Goal: Task Accomplishment & Management: Use online tool/utility

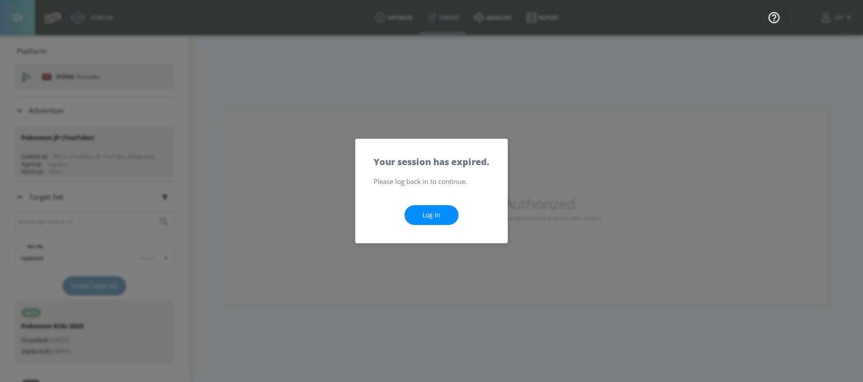
scroll to position [341, 0]
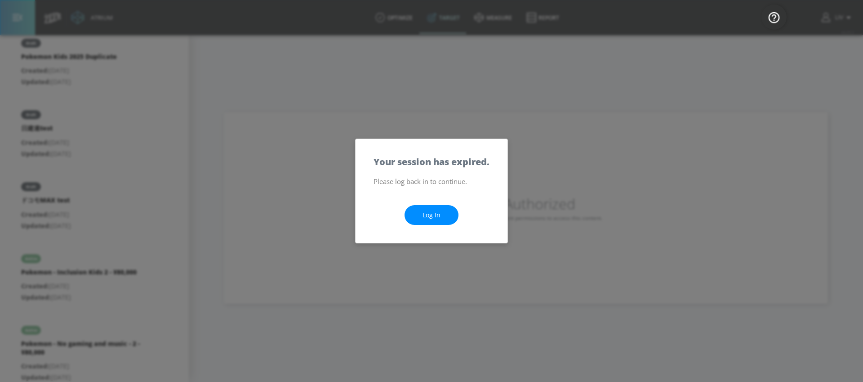
click at [429, 209] on link "Log In" at bounding box center [432, 215] width 54 height 20
click at [427, 213] on link "Log In" at bounding box center [432, 215] width 54 height 20
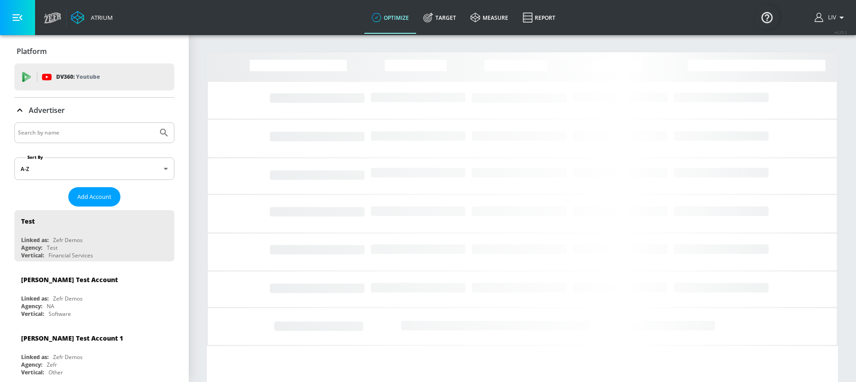
click at [105, 132] on input "Search by name" at bounding box center [86, 133] width 136 height 12
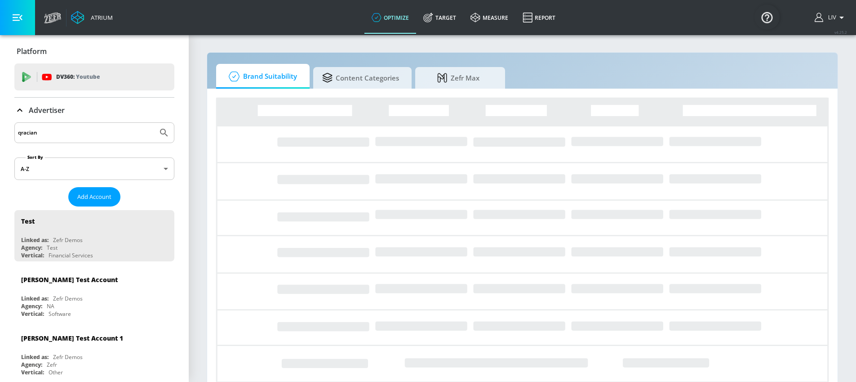
type input "qracian"
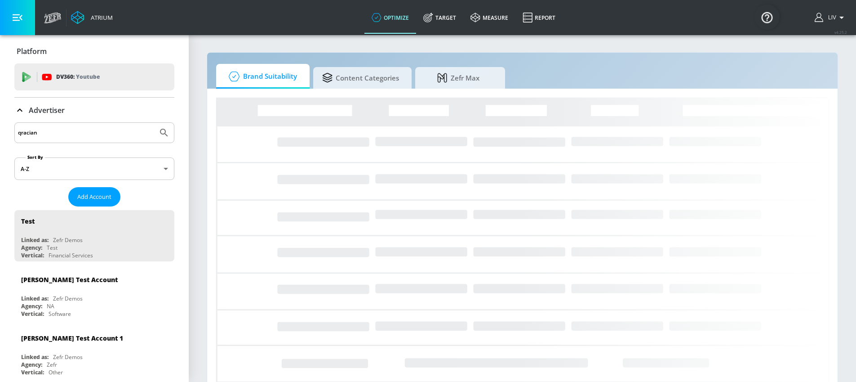
click at [154, 123] on button "Submit Search" at bounding box center [164, 133] width 20 height 20
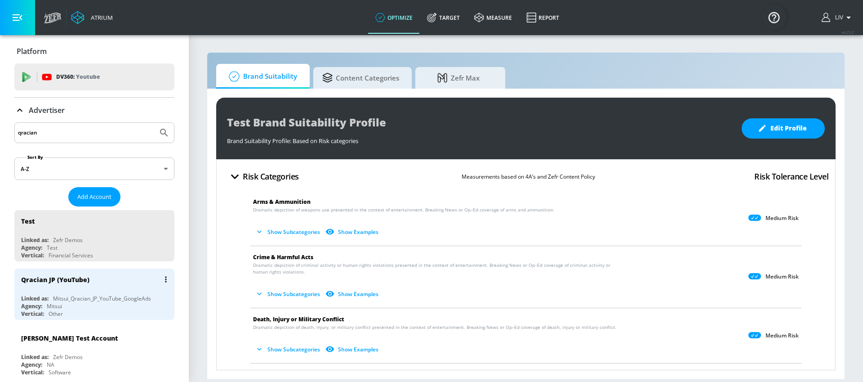
click at [122, 287] on div "Qracian JP (YouTube)" at bounding box center [96, 279] width 151 height 22
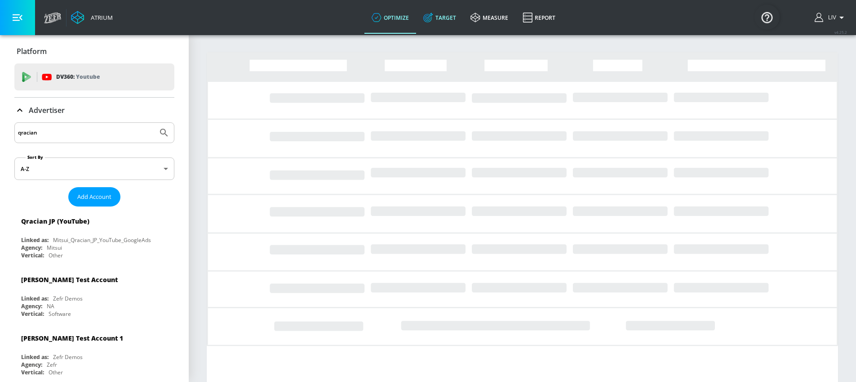
click at [444, 18] on link "Target" at bounding box center [439, 17] width 47 height 32
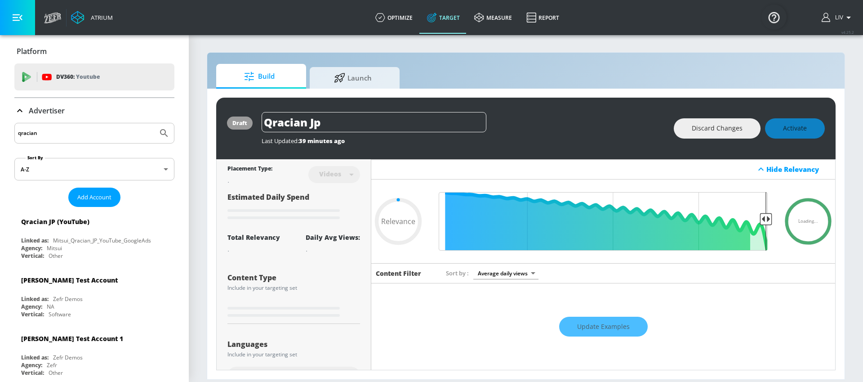
click at [346, 79] on div at bounding box center [340, 78] width 13 height 10
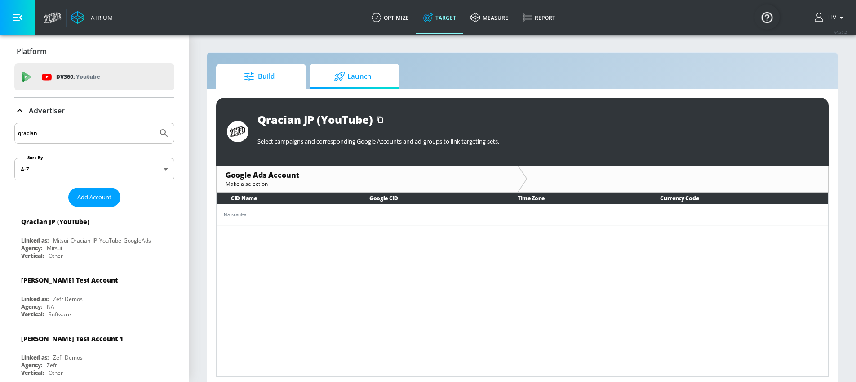
click at [292, 78] on span "Build" at bounding box center [259, 77] width 68 height 22
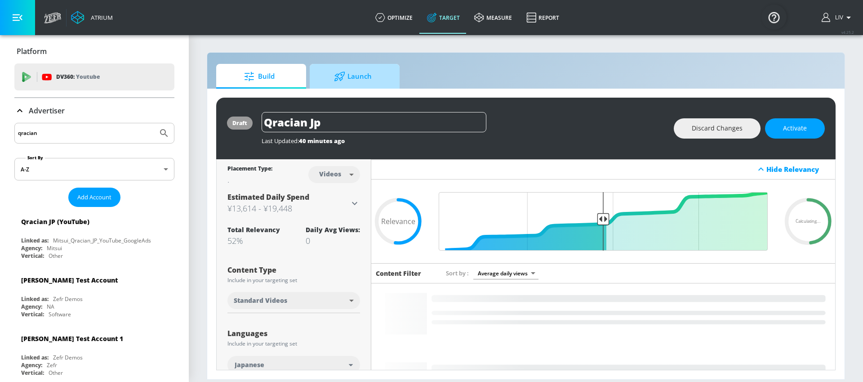
click at [331, 77] on span "Launch" at bounding box center [353, 77] width 68 height 22
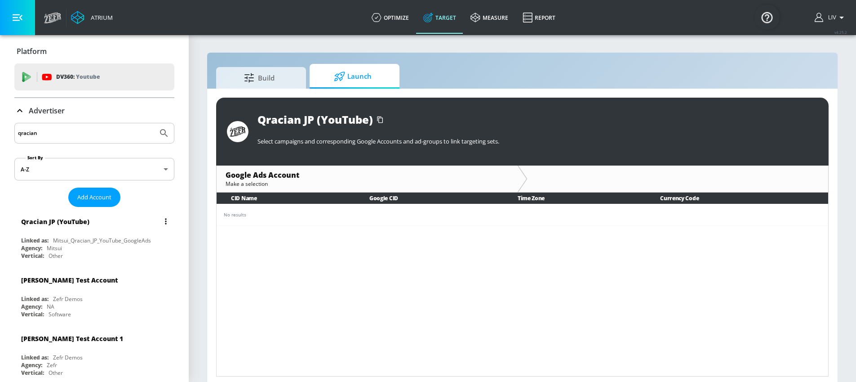
click at [62, 227] on div "Qracian JP (YouTube)" at bounding box center [96, 221] width 151 height 22
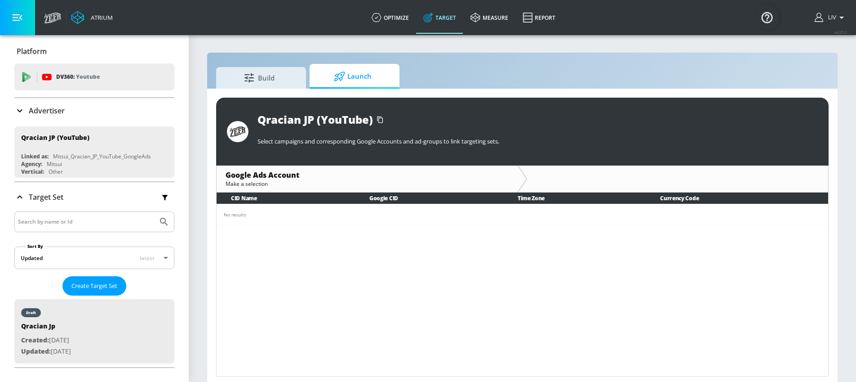
scroll to position [70, 0]
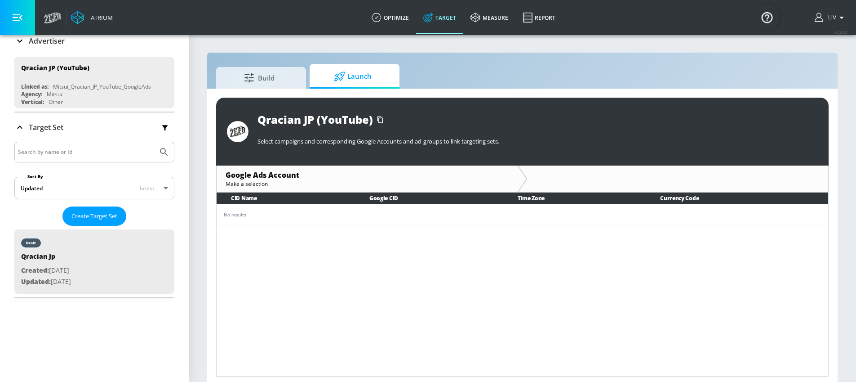
click at [285, 210] on td "No results" at bounding box center [523, 215] width 612 height 22
click at [273, 76] on span "Build" at bounding box center [259, 77] width 68 height 22
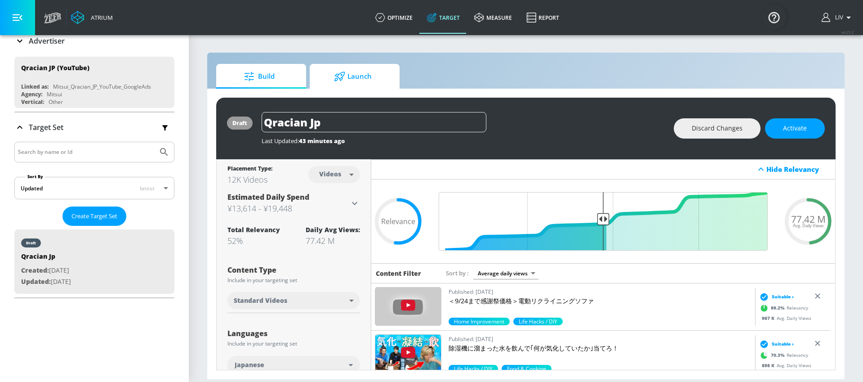
click at [348, 82] on span "Launch" at bounding box center [353, 77] width 68 height 22
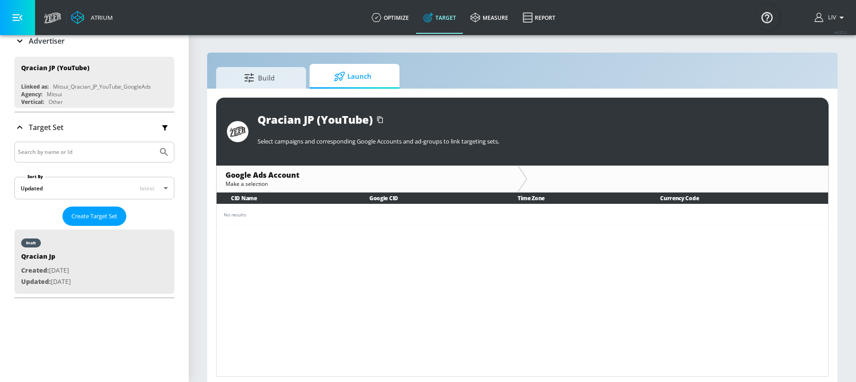
click at [314, 219] on td "No results" at bounding box center [523, 215] width 612 height 22
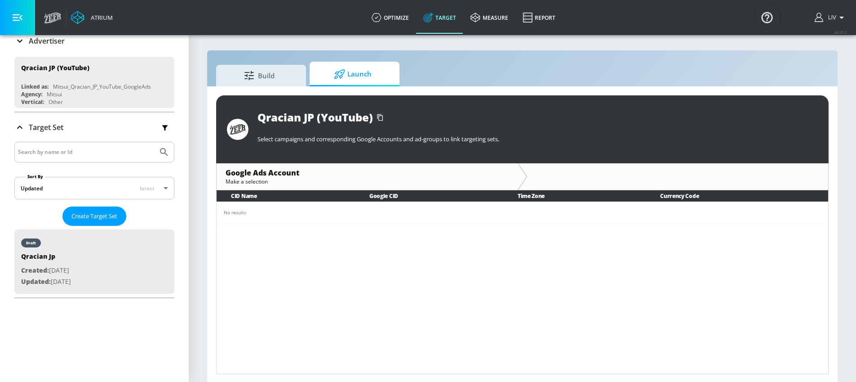
scroll to position [4, 0]
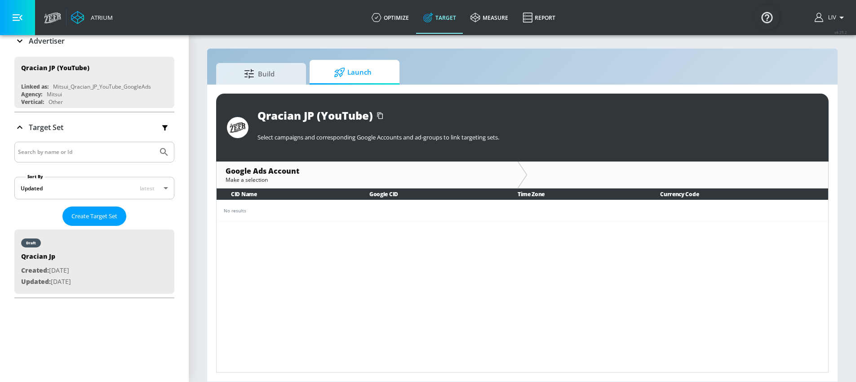
click at [292, 209] on div "No results" at bounding box center [522, 210] width 597 height 7
